Goal: Communication & Community: Answer question/provide support

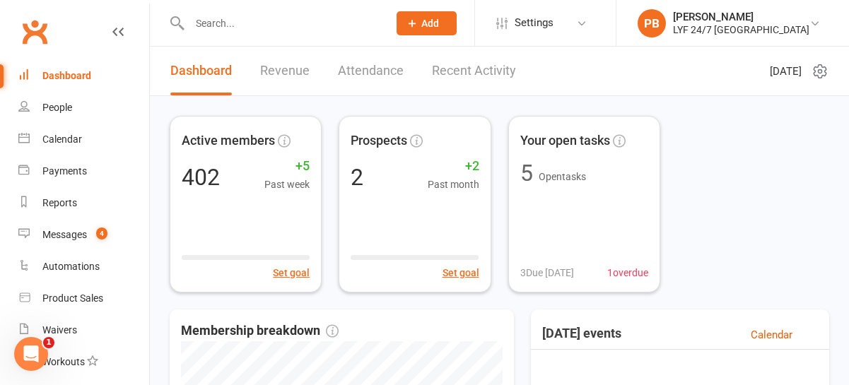
click at [439, 26] on span "Add" at bounding box center [431, 23] width 18 height 11
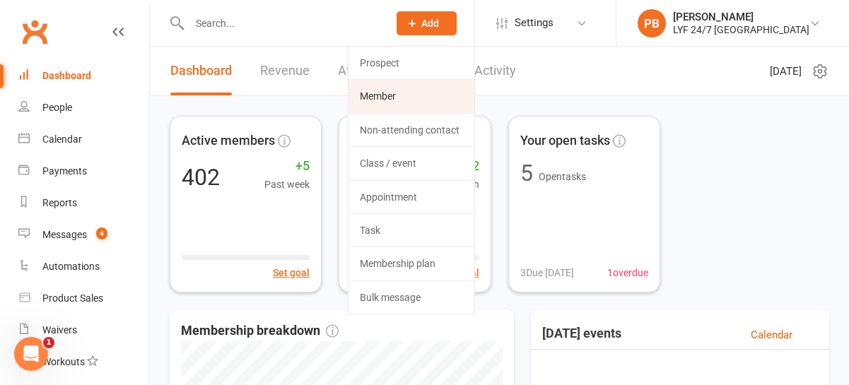
click at [446, 105] on link "Member" at bounding box center [412, 96] width 126 height 33
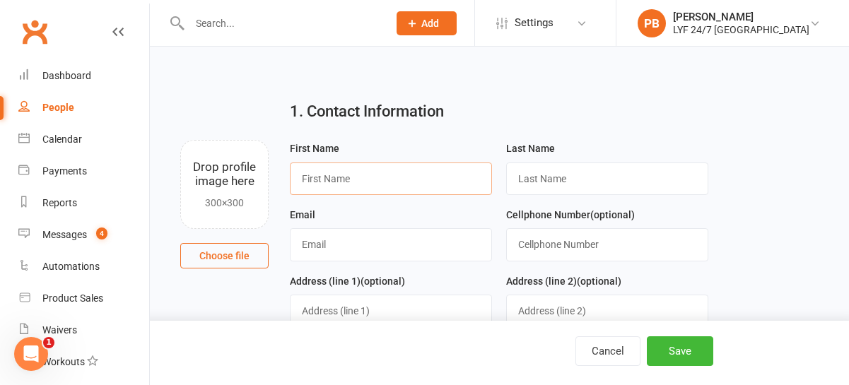
click at [414, 166] on input "text" at bounding box center [391, 179] width 202 height 33
paste input "[PERSON_NAME] [PERSON_NAME]"
drag, startPoint x: 348, startPoint y: 178, endPoint x: 414, endPoint y: 178, distance: 65.8
click at [414, 178] on input "[PERSON_NAME] [PERSON_NAME]" at bounding box center [391, 179] width 202 height 33
type input "[PERSON_NAME]"
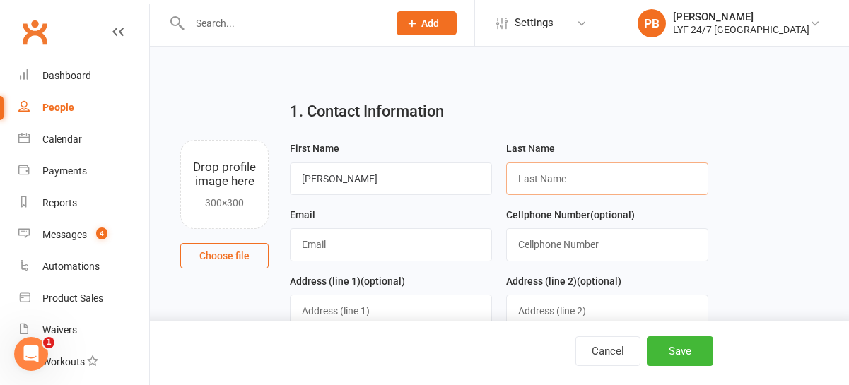
click at [564, 184] on input "text" at bounding box center [607, 179] width 202 height 33
paste input "[PERSON_NAME]"
type input "[PERSON_NAME]"
click at [564, 237] on input "text" at bounding box center [607, 244] width 202 height 33
paste input "0415577654"
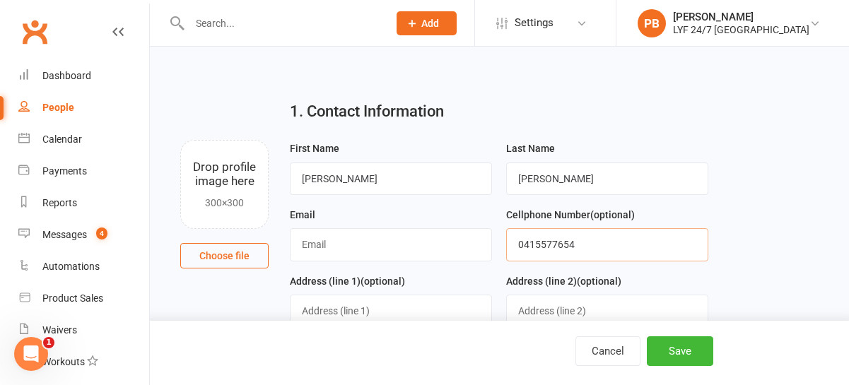
type input "0415577654"
click at [334, 250] on input "text" at bounding box center [391, 244] width 202 height 33
paste input "[PERSON_NAME][EMAIL_ADDRESS][PERSON_NAME][DOMAIN_NAME]"
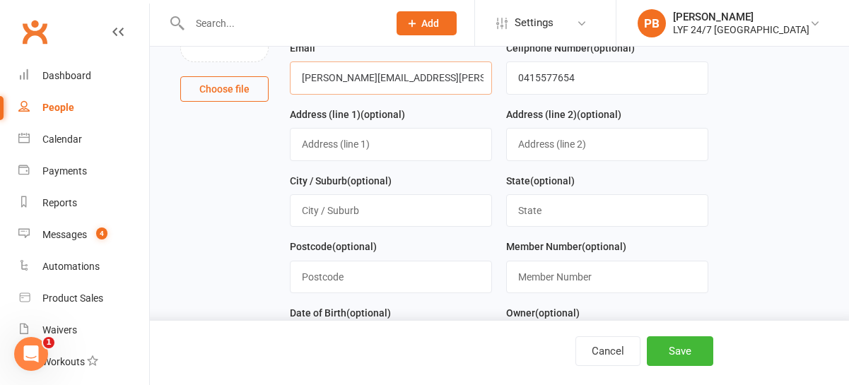
scroll to position [172, 0]
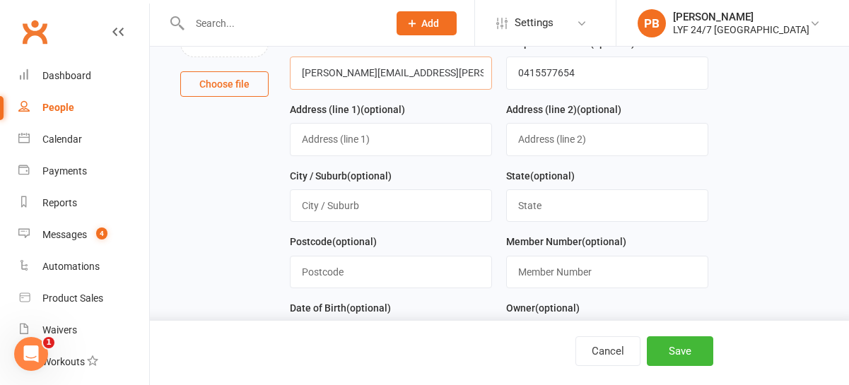
type input "[PERSON_NAME][EMAIL_ADDRESS][PERSON_NAME][DOMAIN_NAME]"
click at [359, 148] on input "text" at bounding box center [391, 139] width 202 height 33
paste input "[STREET_ADDRESS]"
drag, startPoint x: 426, startPoint y: 139, endPoint x: 451, endPoint y: 143, distance: 25.7
click at [451, 143] on input "[STREET_ADDRESS]" at bounding box center [391, 139] width 202 height 33
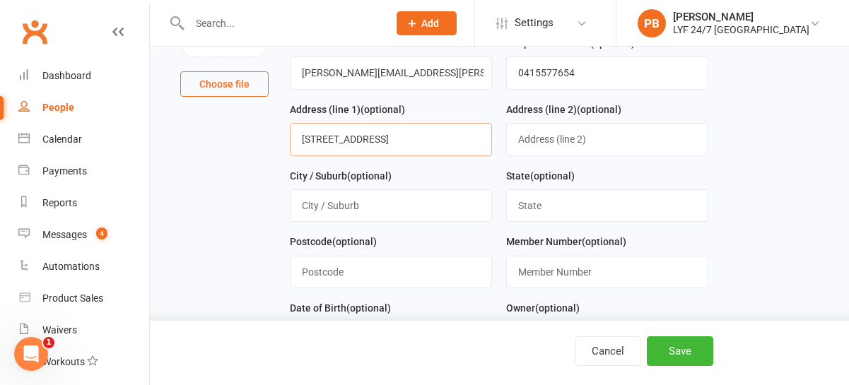
drag, startPoint x: 378, startPoint y: 139, endPoint x: 418, endPoint y: 139, distance: 39.6
click at [418, 139] on input "[STREET_ADDRESS]" at bounding box center [391, 139] width 202 height 33
type input "[STREET_ADDRESS]"
click at [335, 204] on input "text" at bounding box center [391, 206] width 202 height 33
paste input "Waverton"
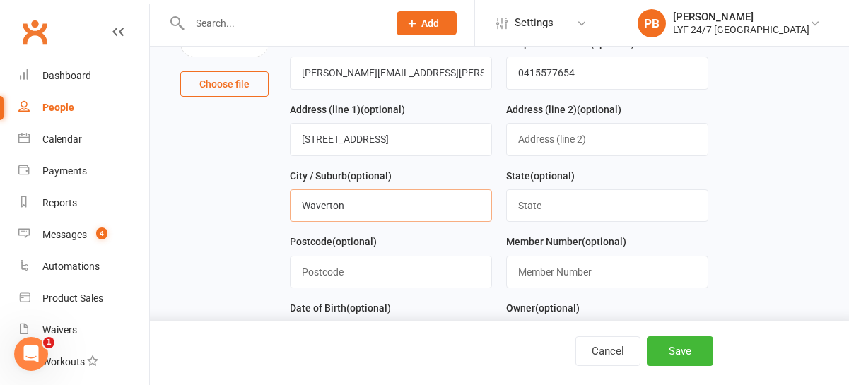
type input "Waverton"
drag, startPoint x: 383, startPoint y: 135, endPoint x: 404, endPoint y: 135, distance: 21.2
click at [404, 135] on input "[STREET_ADDRESS]" at bounding box center [391, 139] width 202 height 33
type input "U3/[STREET_ADDRESS]"
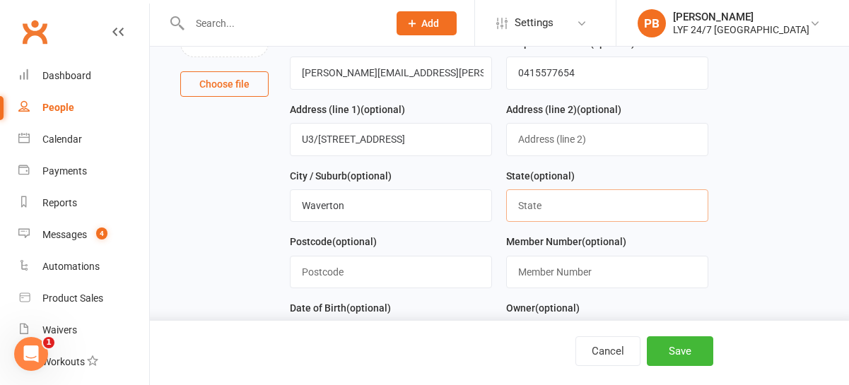
click at [538, 199] on input "text" at bounding box center [607, 206] width 202 height 33
paste input "[GEOGRAPHIC_DATA]"
type input "[GEOGRAPHIC_DATA]"
drag, startPoint x: 382, startPoint y: 141, endPoint x: 428, endPoint y: 141, distance: 46.0
click at [428, 141] on input "U3/[STREET_ADDRESS]" at bounding box center [391, 139] width 202 height 33
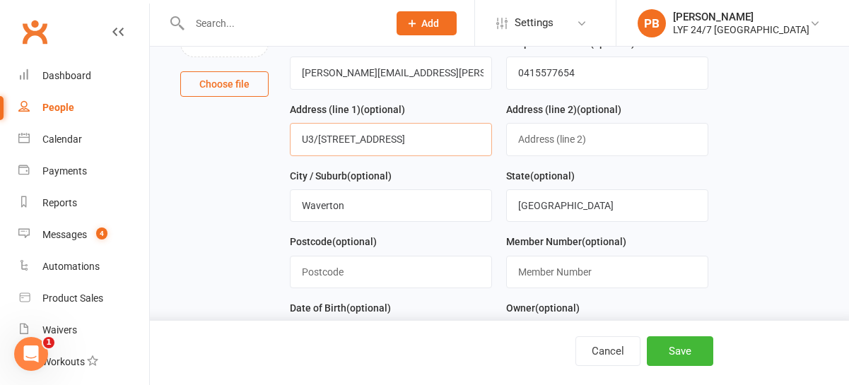
click at [386, 140] on input "U3/[STREET_ADDRESS]" at bounding box center [391, 139] width 202 height 33
drag, startPoint x: 376, startPoint y: 139, endPoint x: 408, endPoint y: 139, distance: 31.8
click at [408, 139] on input "U3/[STREET_ADDRESS]" at bounding box center [391, 139] width 202 height 33
type input "U3/[STREET_ADDRESS]"
click at [370, 284] on input "text" at bounding box center [391, 272] width 202 height 33
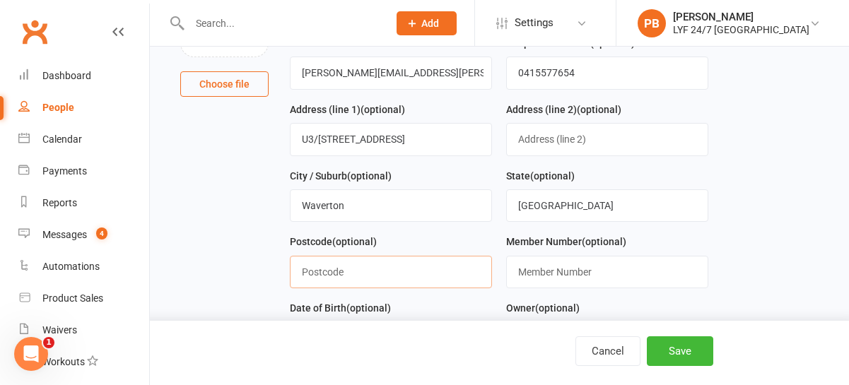
paste input "2060"
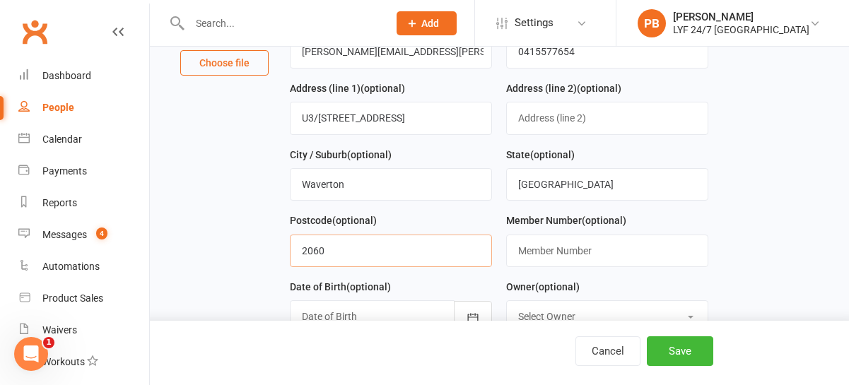
scroll to position [199, 0]
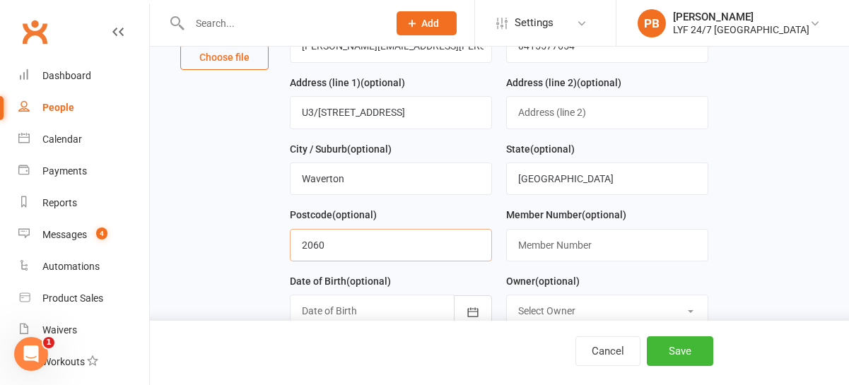
type input "2060"
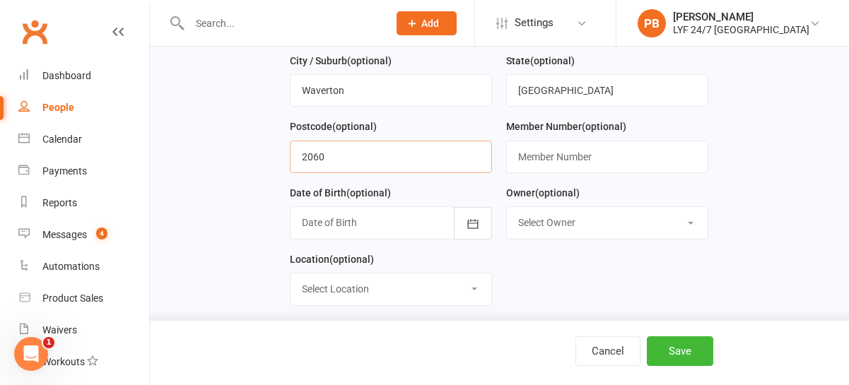
scroll to position [296, 0]
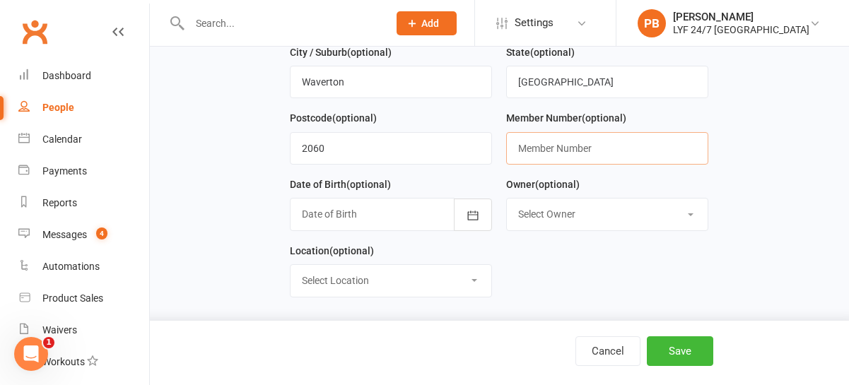
click at [594, 151] on input "text" at bounding box center [607, 148] width 202 height 33
type input "100298"
click at [413, 228] on div at bounding box center [391, 214] width 202 height 33
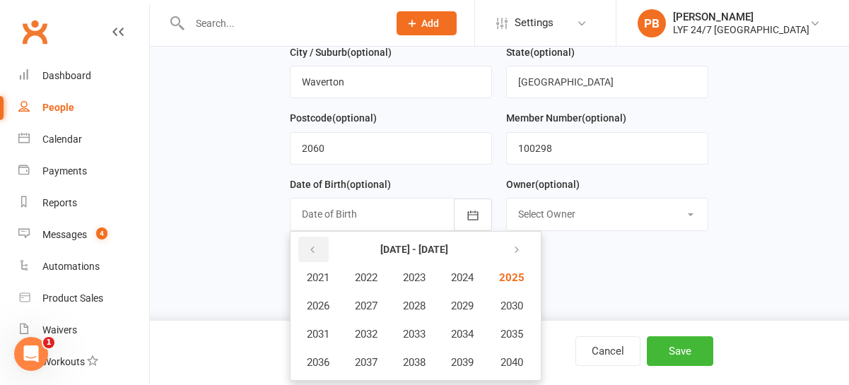
click at [321, 254] on button "button" at bounding box center [313, 249] width 30 height 25
click at [308, 243] on button "button" at bounding box center [313, 249] width 30 height 25
click at [308, 245] on button "button" at bounding box center [313, 249] width 30 height 25
click at [474, 309] on span "1969" at bounding box center [462, 306] width 23 height 13
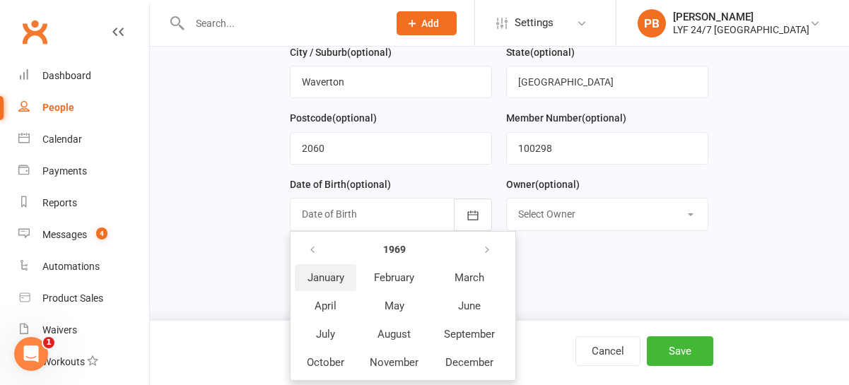
click at [325, 279] on span "January" at bounding box center [326, 278] width 37 height 13
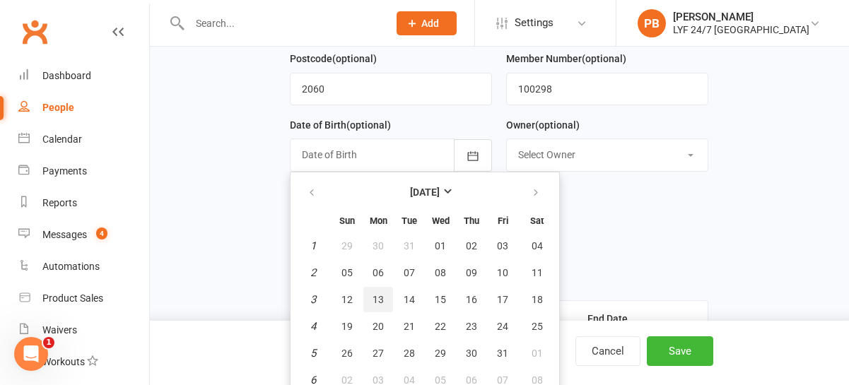
scroll to position [360, 0]
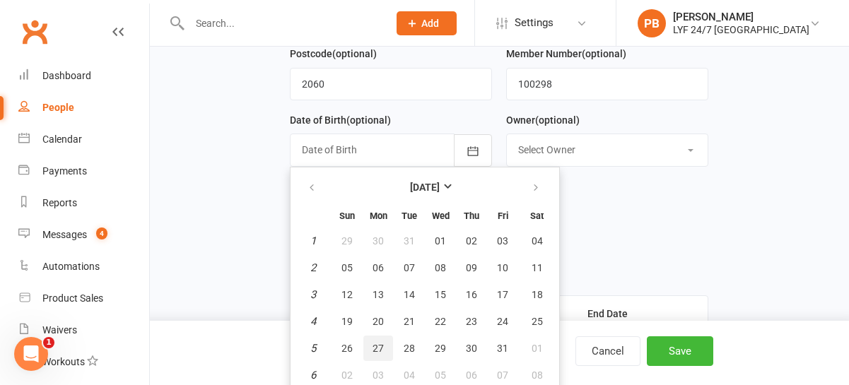
click at [388, 349] on button "27" at bounding box center [379, 348] width 30 height 25
type input "[DATE]"
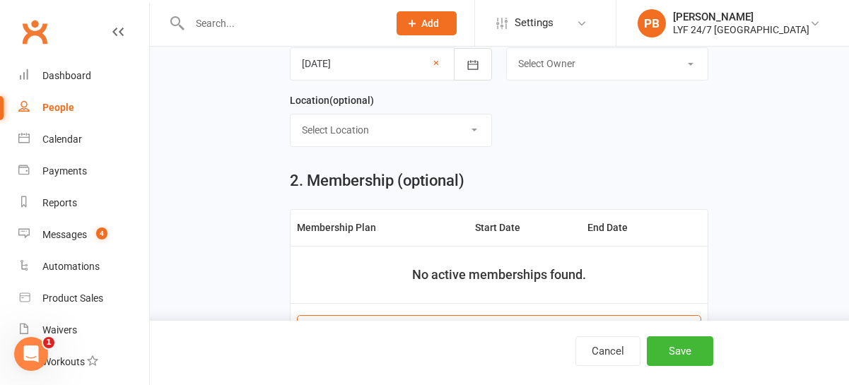
scroll to position [518, 0]
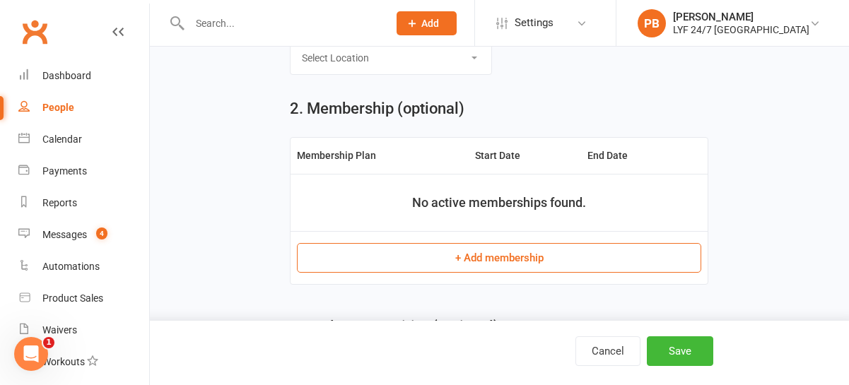
click at [534, 257] on button "+ Add membership" at bounding box center [499, 258] width 405 height 30
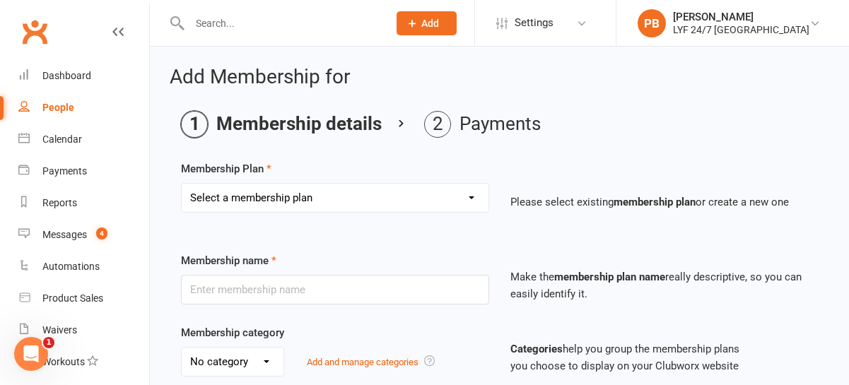
click at [359, 192] on select "Select a membership plan Create new Membership Plan Foundation Direct Debit $41…" at bounding box center [335, 198] width 307 height 28
select select "13"
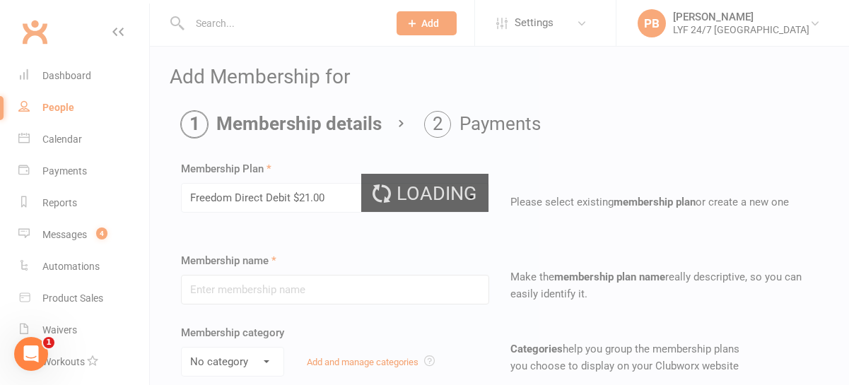
type input "Freedom Direct Debit $21.00"
select select "3"
type input "0"
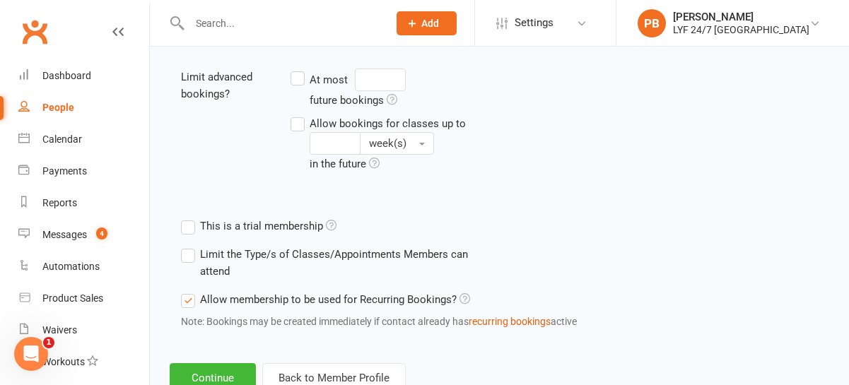
scroll to position [620, 0]
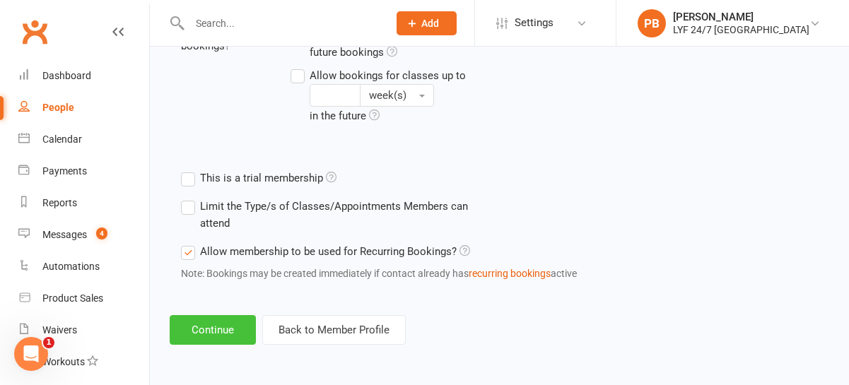
click at [189, 330] on button "Continue" at bounding box center [213, 330] width 86 height 30
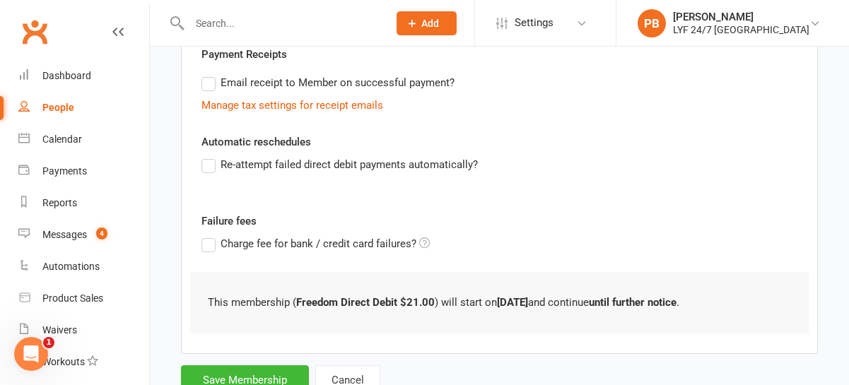
scroll to position [473, 0]
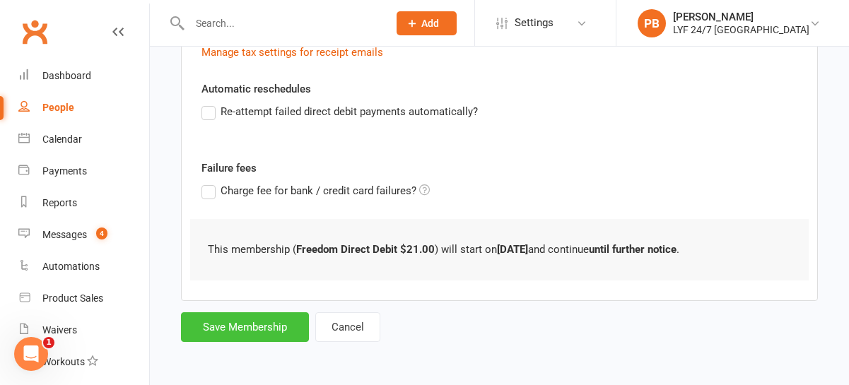
click at [251, 327] on button "Save Membership" at bounding box center [245, 328] width 128 height 30
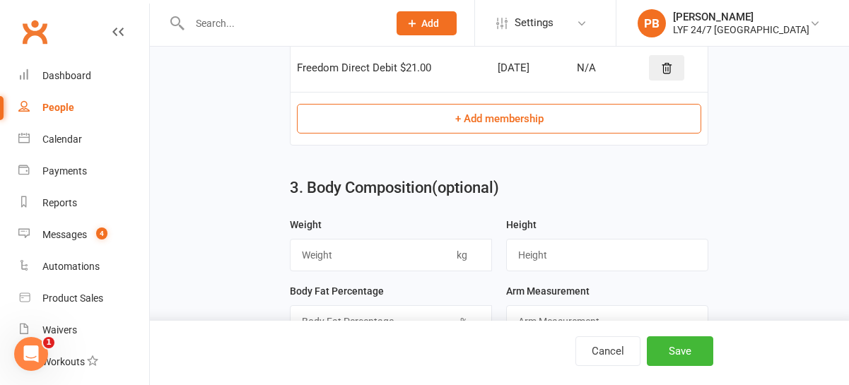
scroll to position [719, 0]
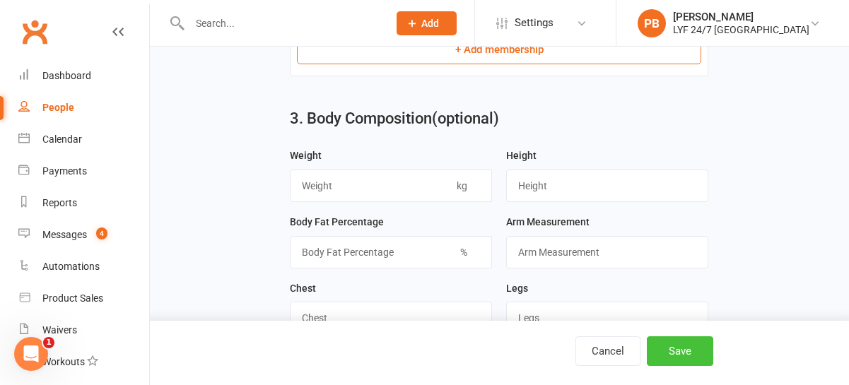
click at [692, 363] on button "Save" at bounding box center [680, 352] width 66 height 30
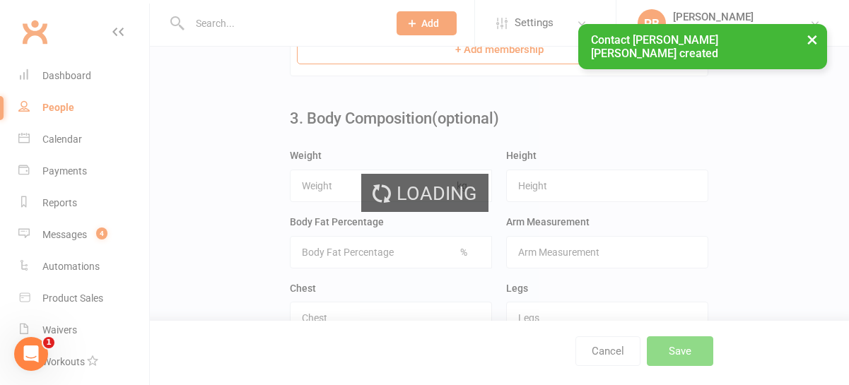
scroll to position [0, 0]
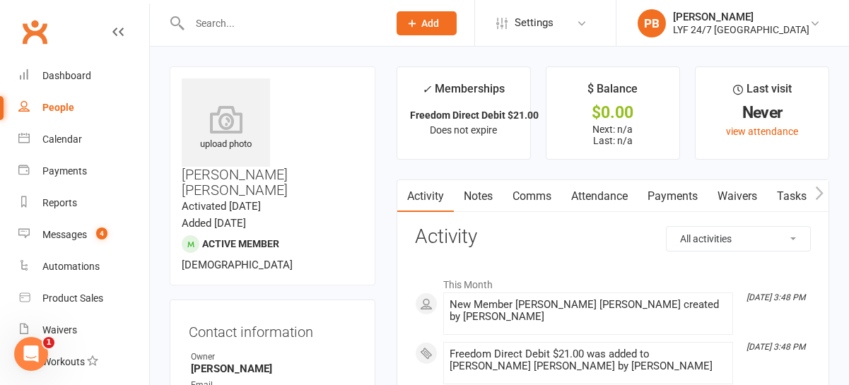
click at [548, 295] on li "[DATE] 3:48 PM New Member [PERSON_NAME] [PERSON_NAME] created by [PERSON_NAME]" at bounding box center [588, 314] width 290 height 42
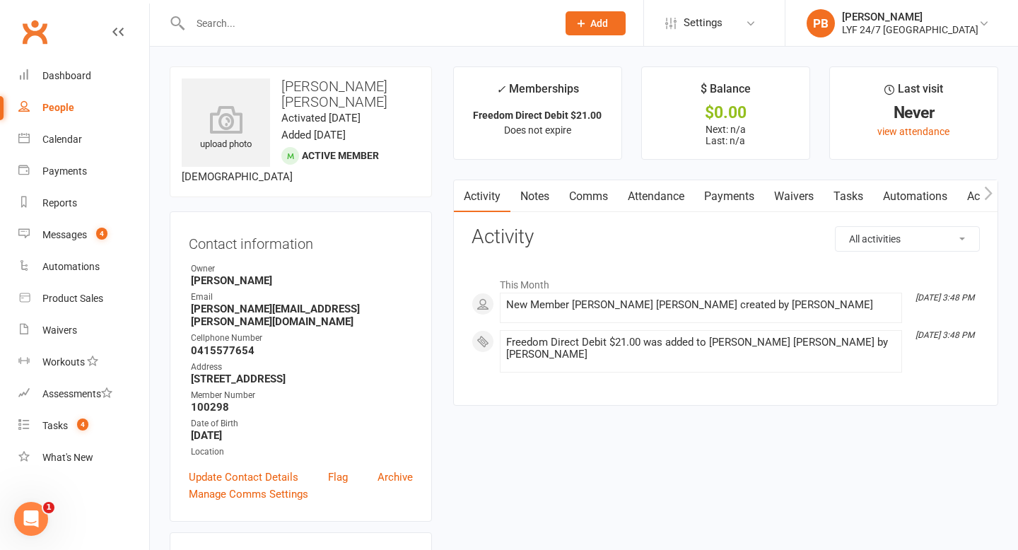
click at [337, 32] on input "text" at bounding box center [366, 23] width 361 height 20
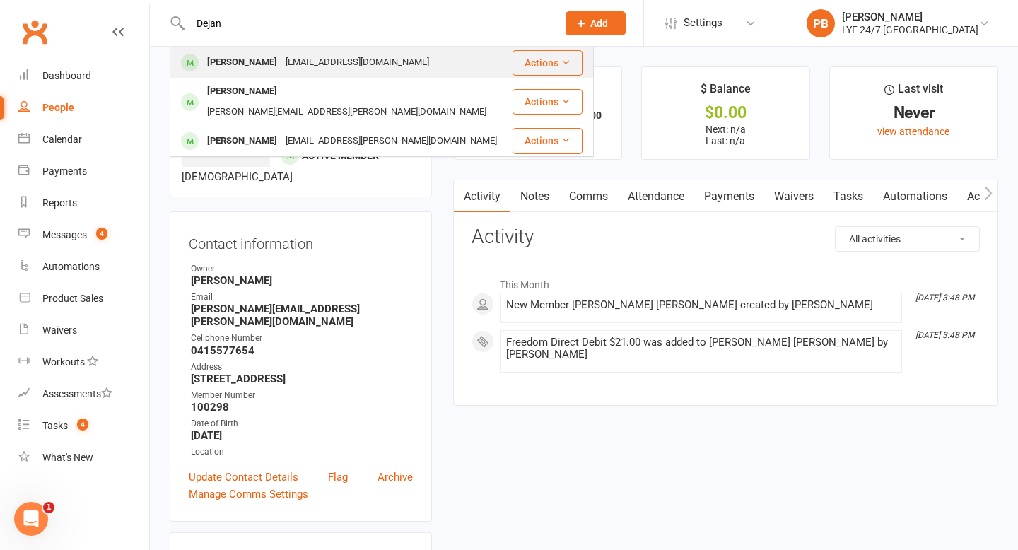
type input "Dejan"
click at [262, 67] on div "[PERSON_NAME]" at bounding box center [242, 62] width 79 height 21
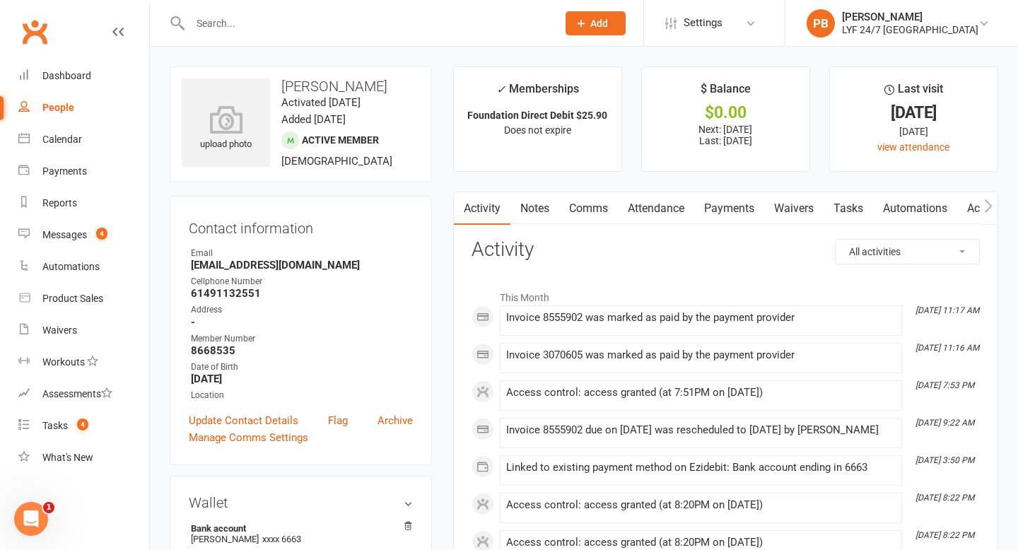
click at [296, 26] on input "text" at bounding box center [366, 23] width 361 height 20
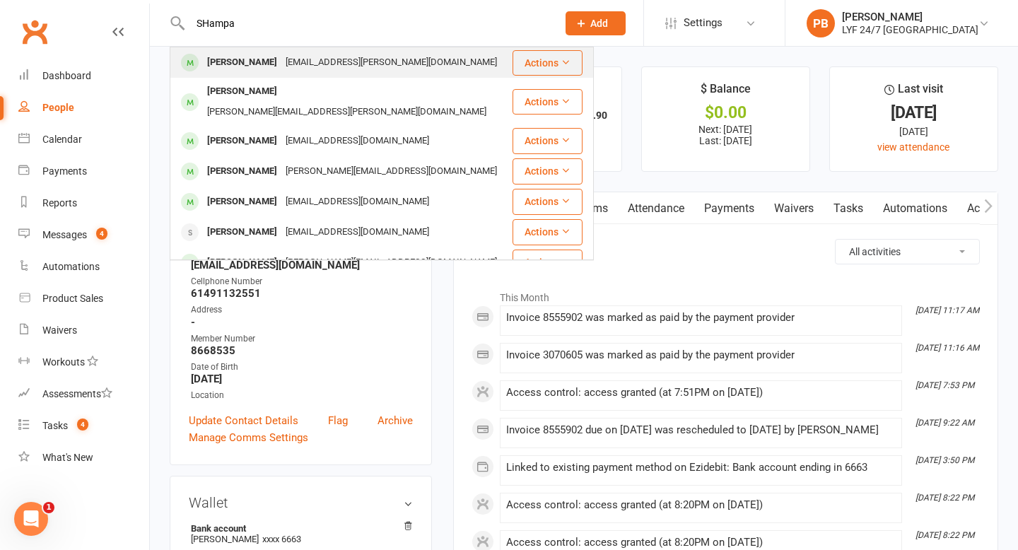
type input "SHampa"
click at [229, 59] on div "[PERSON_NAME]" at bounding box center [242, 62] width 79 height 21
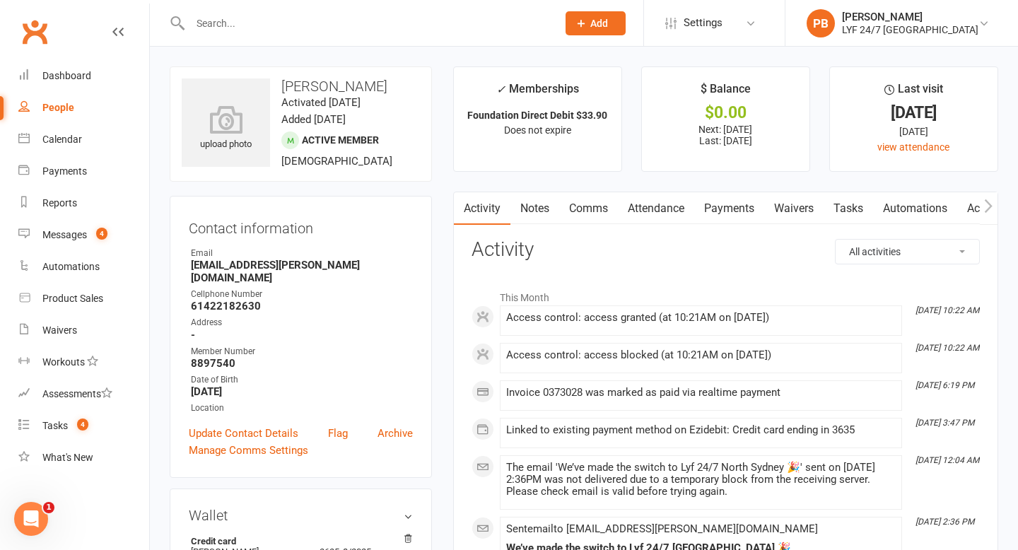
click at [717, 212] on link "Payments" at bounding box center [730, 208] width 70 height 33
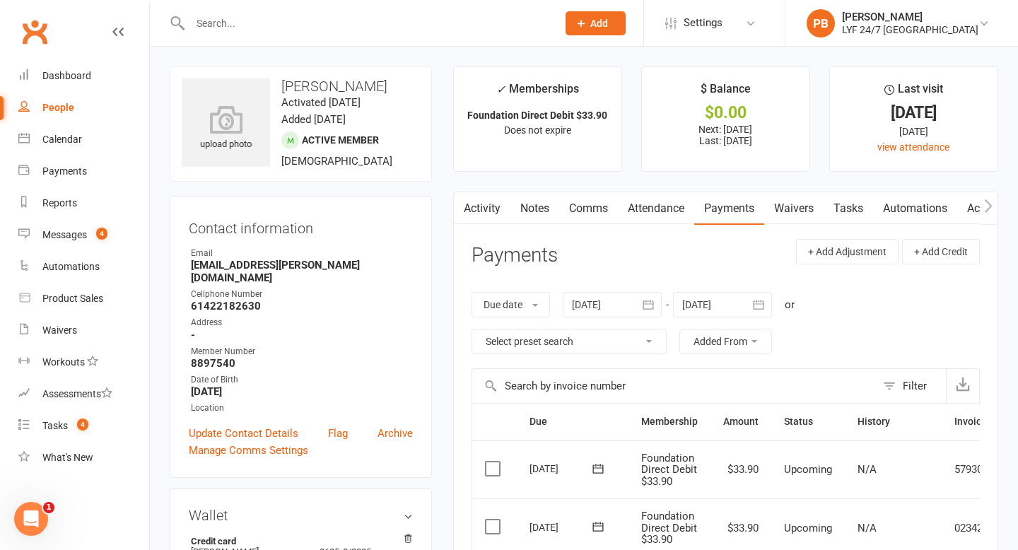
click at [599, 207] on link "Comms" at bounding box center [588, 208] width 59 height 33
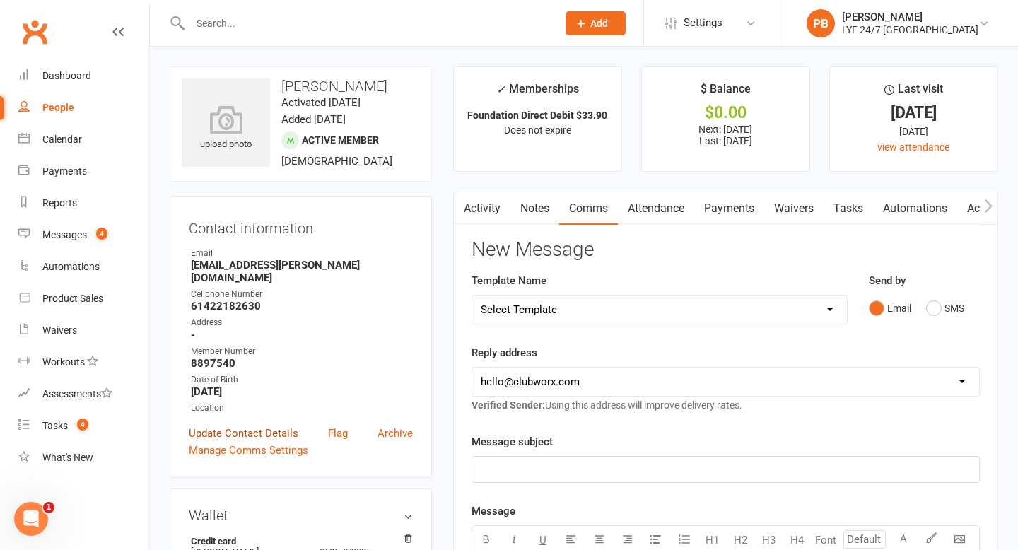
click at [268, 385] on link "Update Contact Details" at bounding box center [244, 433] width 110 height 17
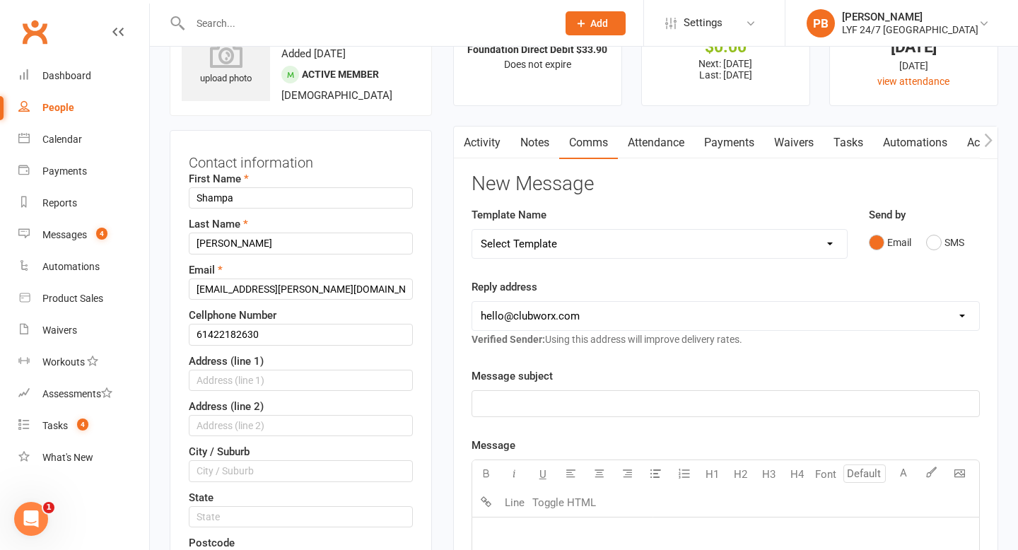
scroll to position [66, 0]
click at [211, 332] on input "61422182630" at bounding box center [301, 333] width 224 height 21
drag, startPoint x: 208, startPoint y: 335, endPoint x: 194, endPoint y: 335, distance: 14.1
click at [194, 335] on input "61422182630" at bounding box center [301, 333] width 224 height 21
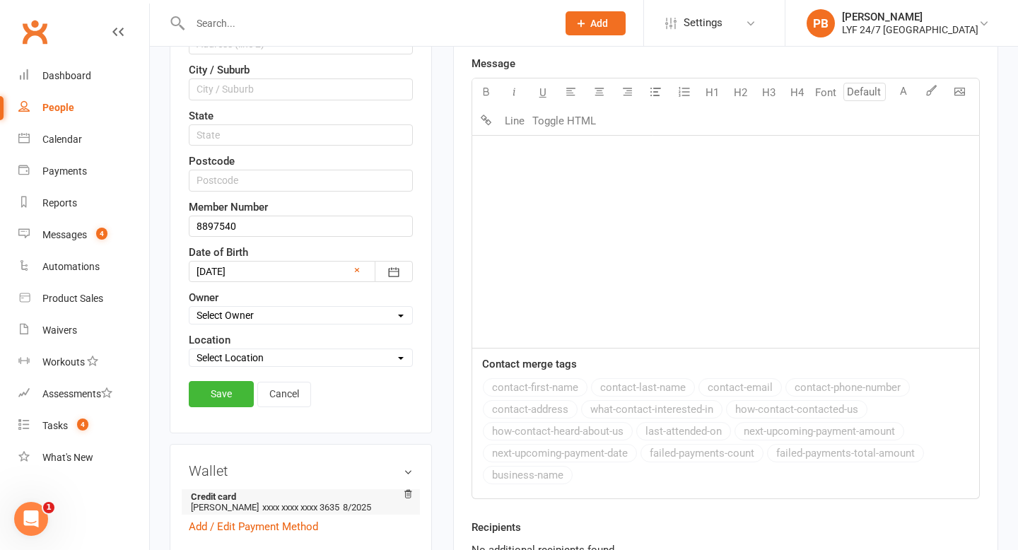
scroll to position [455, 0]
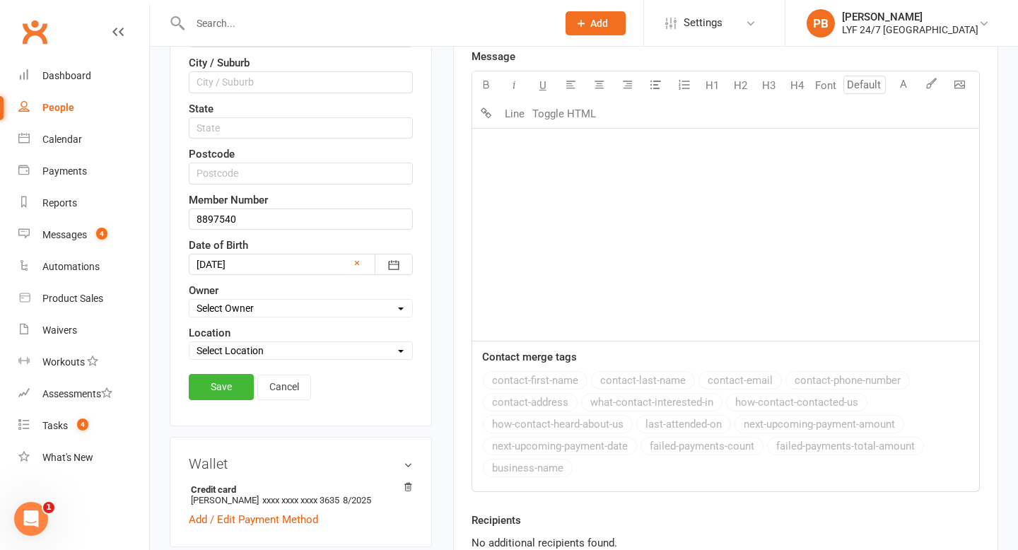
type input "0422182630"
click at [199, 385] on div "Contact information First Name [PERSON_NAME] Last Name [PERSON_NAME] Email [PER…" at bounding box center [301, 83] width 262 height 685
click at [206, 385] on link "Save" at bounding box center [221, 386] width 65 height 25
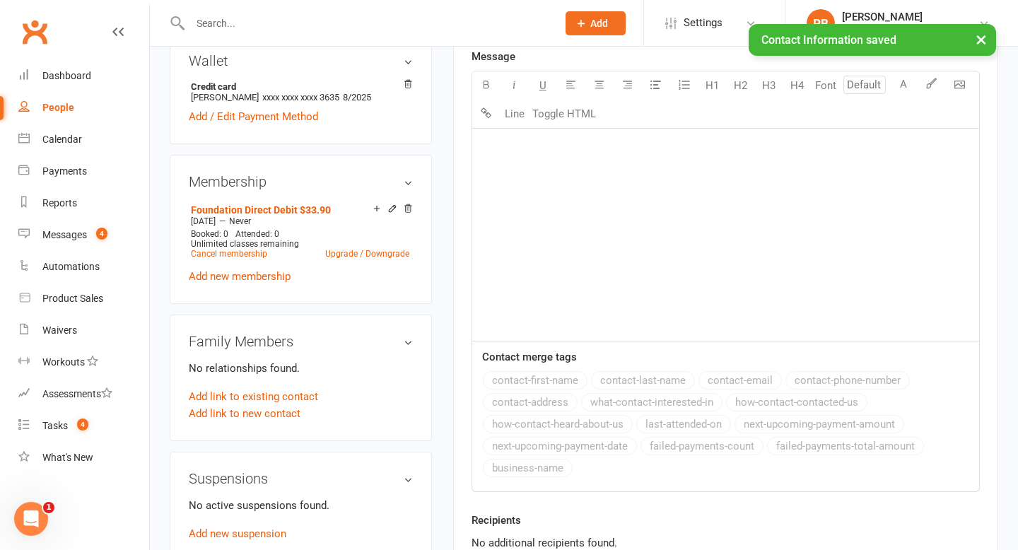
scroll to position [0, 0]
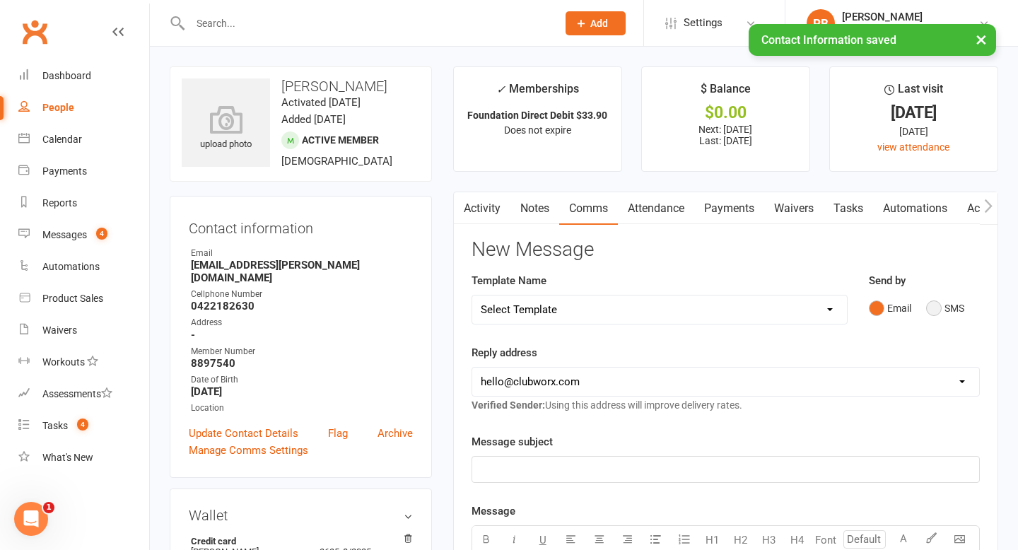
click at [849, 317] on button "SMS" at bounding box center [946, 308] width 38 height 27
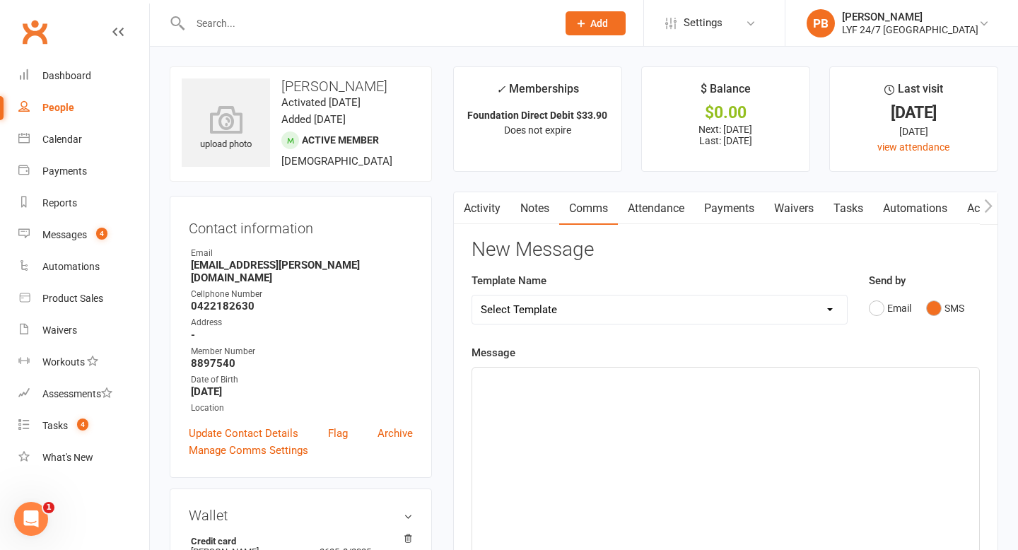
click at [561, 385] on div "﻿" at bounding box center [725, 474] width 507 height 212
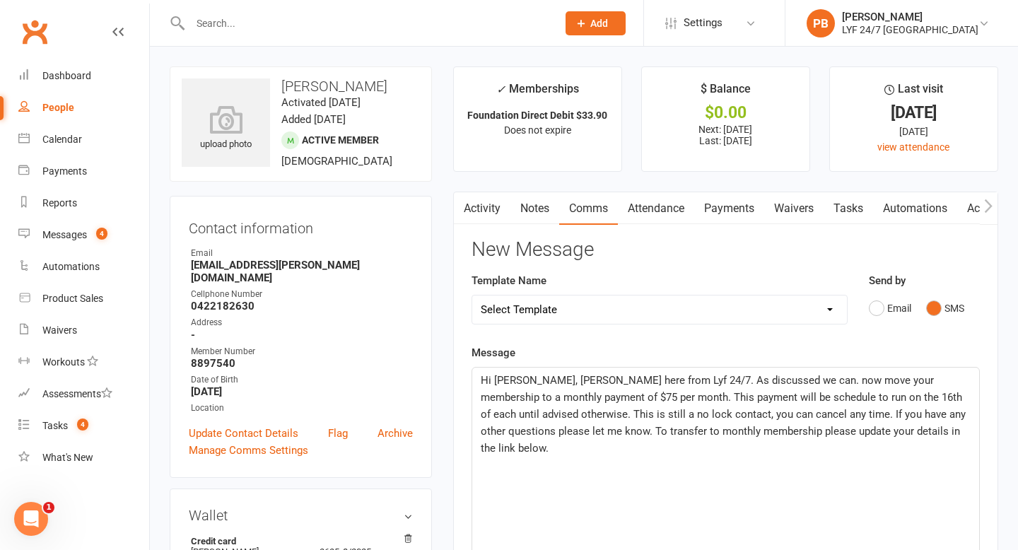
click at [761, 379] on span "Hi [PERSON_NAME], [PERSON_NAME] here from Lyf 24/7. As discussed we can. now mo…" at bounding box center [725, 414] width 488 height 81
click at [849, 385] on p "Hi [PERSON_NAME], [PERSON_NAME] here from Lyf 24/7. As discussed we can now mov…" at bounding box center [726, 414] width 490 height 85
click at [849, 385] on span "Hi [PERSON_NAME], [PERSON_NAME] here from Lyf 24/7. As discussed we can now mov…" at bounding box center [725, 414] width 488 height 81
click at [627, 385] on span "Hi [PERSON_NAME], [PERSON_NAME] here from Lyf 24/7. As discussed we can now mov…" at bounding box center [723, 414] width 484 height 81
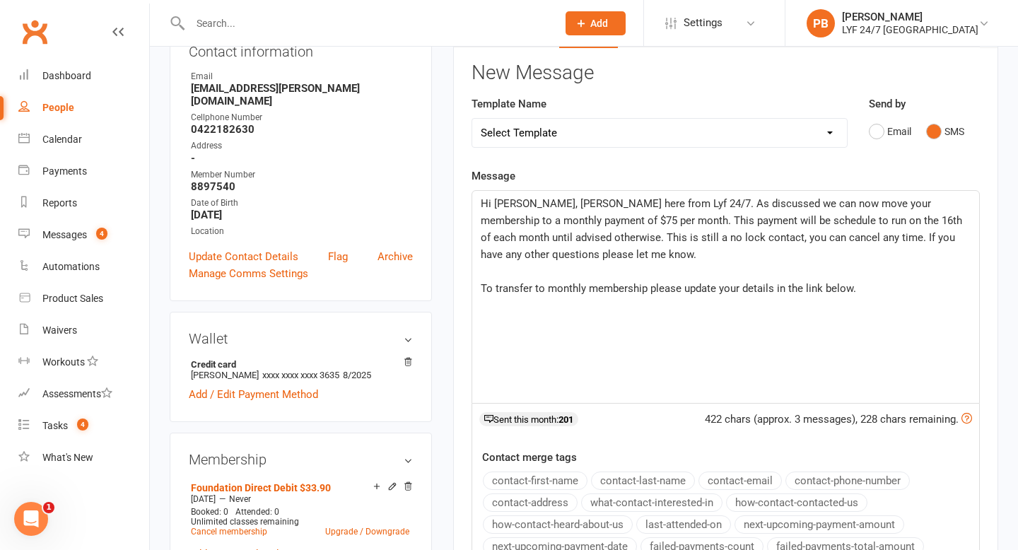
scroll to position [199, 0]
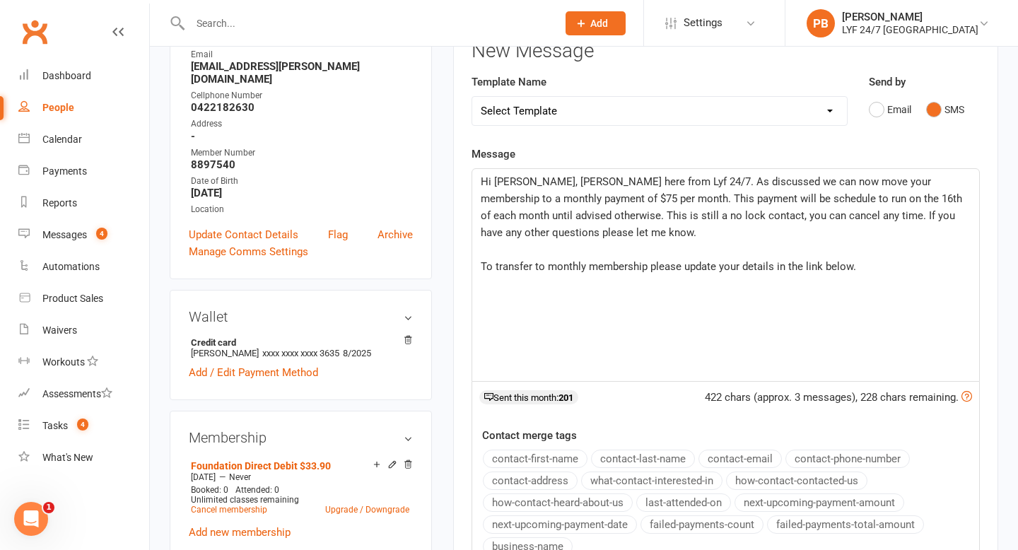
click at [849, 263] on p "To transfer to monthly membership please update your details in the link below." at bounding box center [726, 266] width 490 height 17
click at [491, 309] on p "﻿" at bounding box center [726, 317] width 490 height 17
click at [488, 300] on p "﻿" at bounding box center [726, 300] width 490 height 17
click at [485, 289] on p "﻿" at bounding box center [726, 283] width 490 height 17
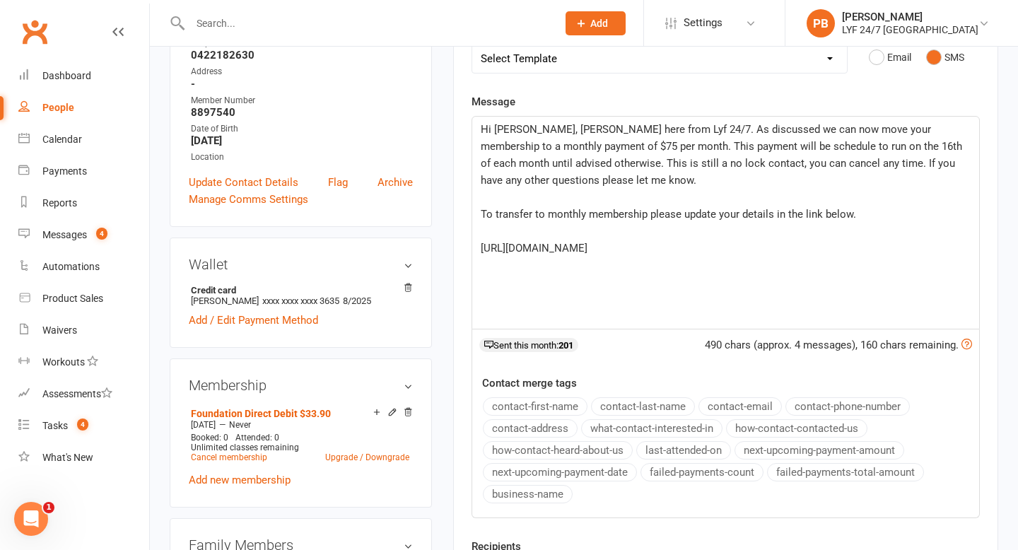
scroll to position [252, 0]
click at [749, 143] on span "Hi [PERSON_NAME], [PERSON_NAME] here from Lyf 24/7. As discussed we can now mov…" at bounding box center [723, 154] width 484 height 64
click at [668, 160] on span "Hi [PERSON_NAME], [PERSON_NAME] here from Lyf 24/7. As discussed we can now mov…" at bounding box center [726, 154] width 490 height 64
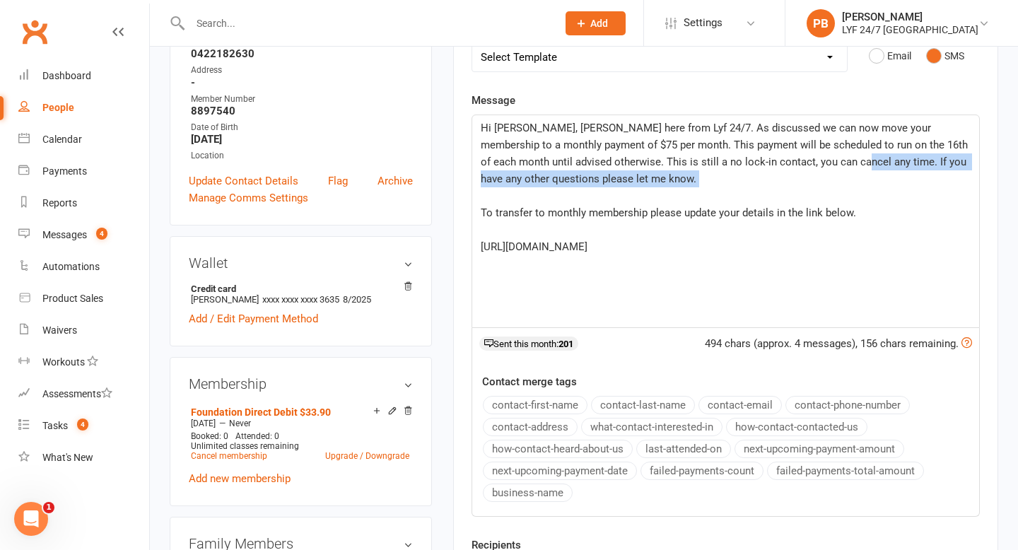
drag, startPoint x: 837, startPoint y: 162, endPoint x: 861, endPoint y: 192, distance: 38.8
click at [849, 192] on div "Hi [PERSON_NAME], [PERSON_NAME] here from Lyf 24/7. As discussed we can now mov…" at bounding box center [725, 221] width 507 height 212
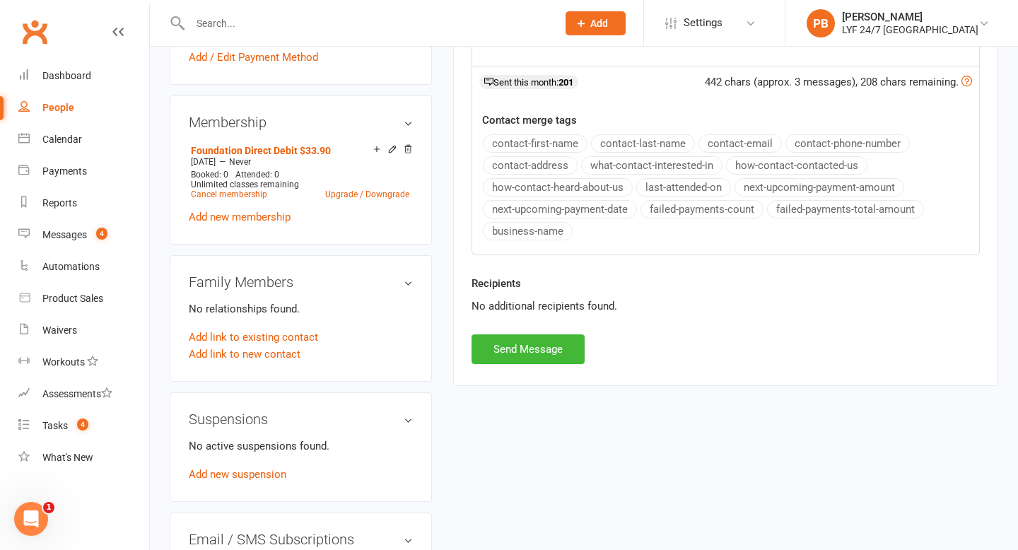
scroll to position [545, 0]
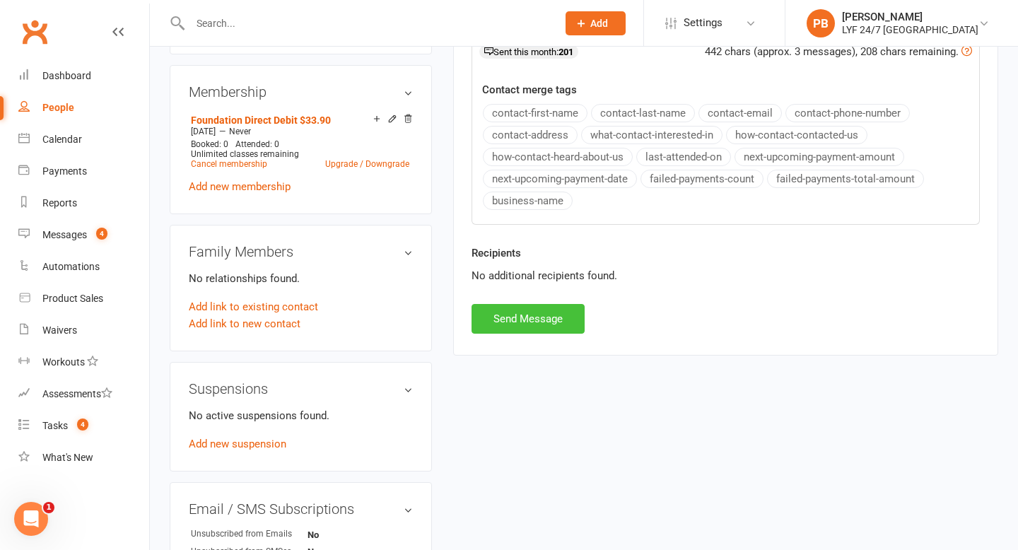
click at [550, 318] on button "Send Message" at bounding box center [528, 319] width 113 height 30
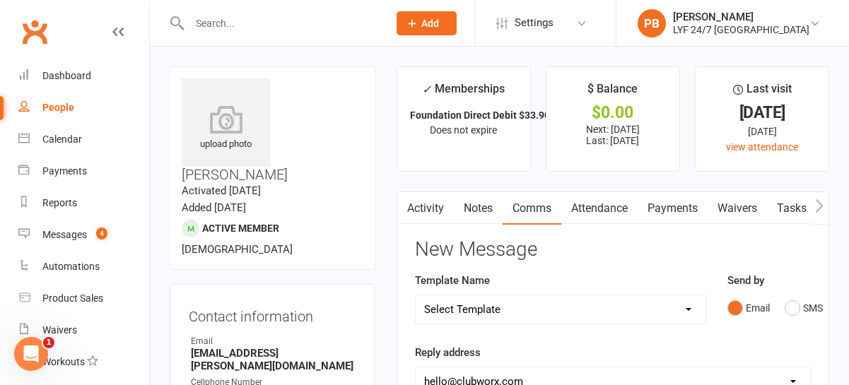
scroll to position [8, 0]
